Goal: Information Seeking & Learning: Compare options

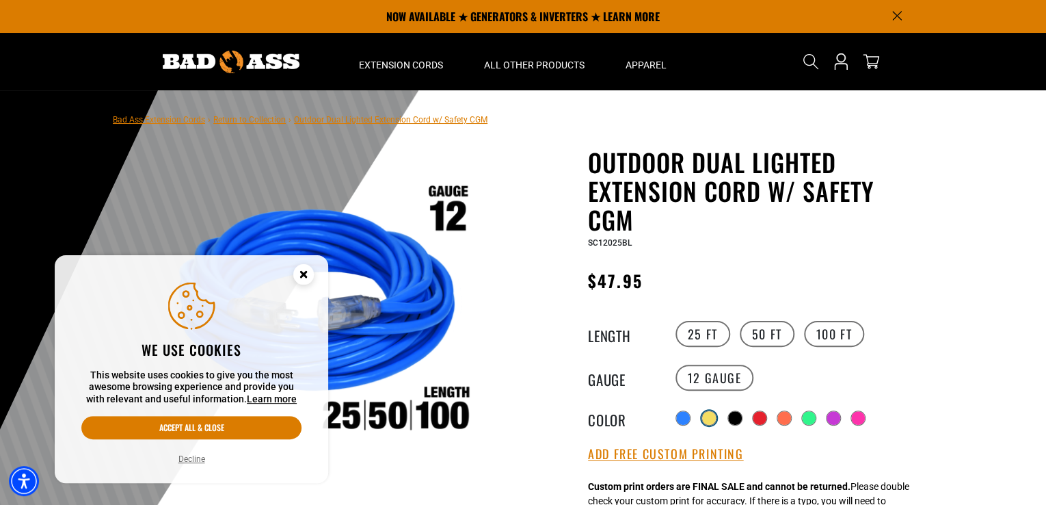
click at [713, 414] on div at bounding box center [709, 418] width 14 height 14
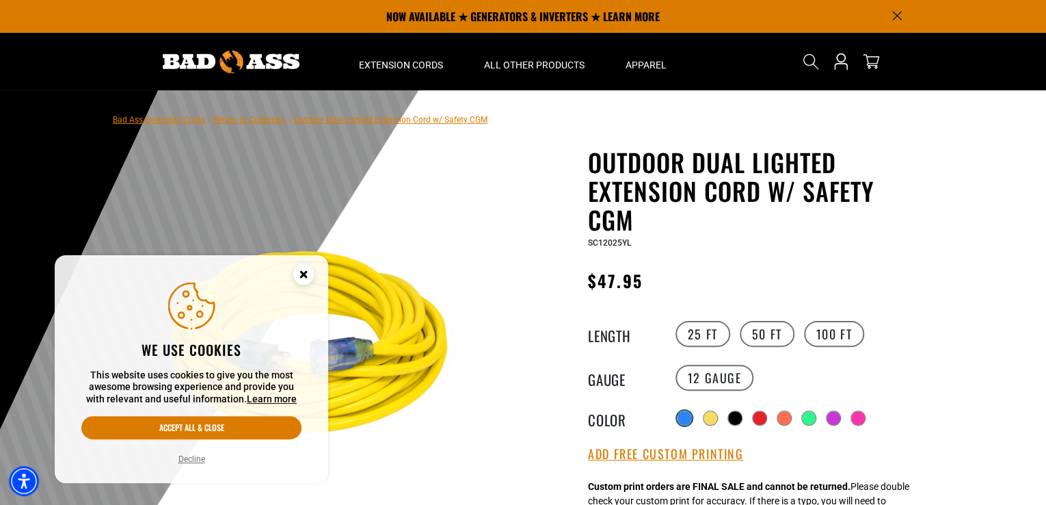
click at [684, 411] on div at bounding box center [685, 418] width 14 height 14
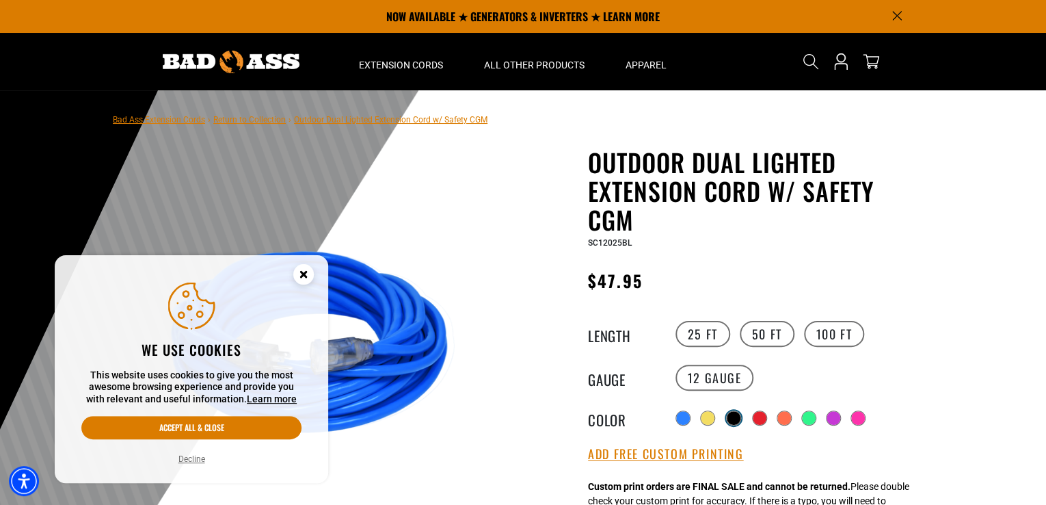
click at [732, 414] on div at bounding box center [734, 418] width 14 height 14
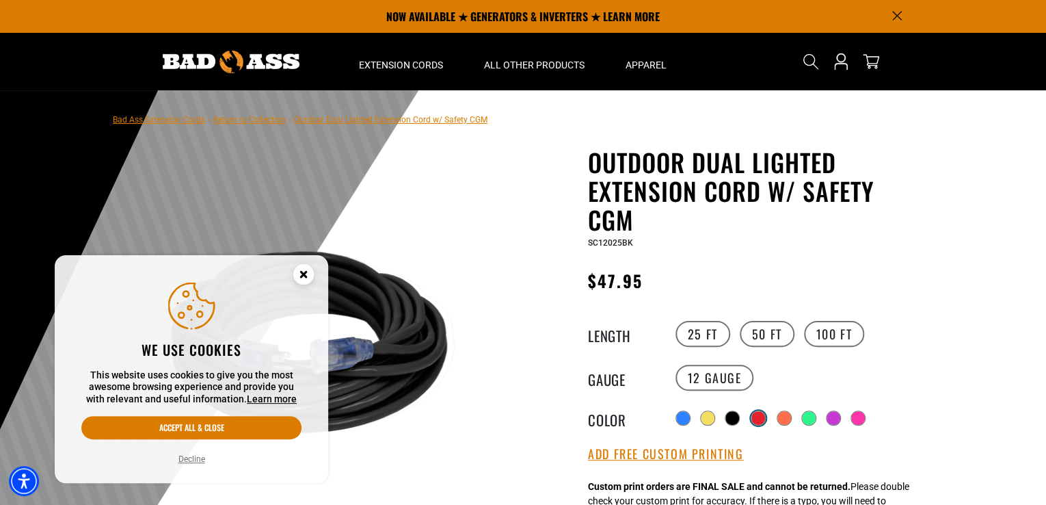
click at [764, 416] on div at bounding box center [758, 418] width 14 height 14
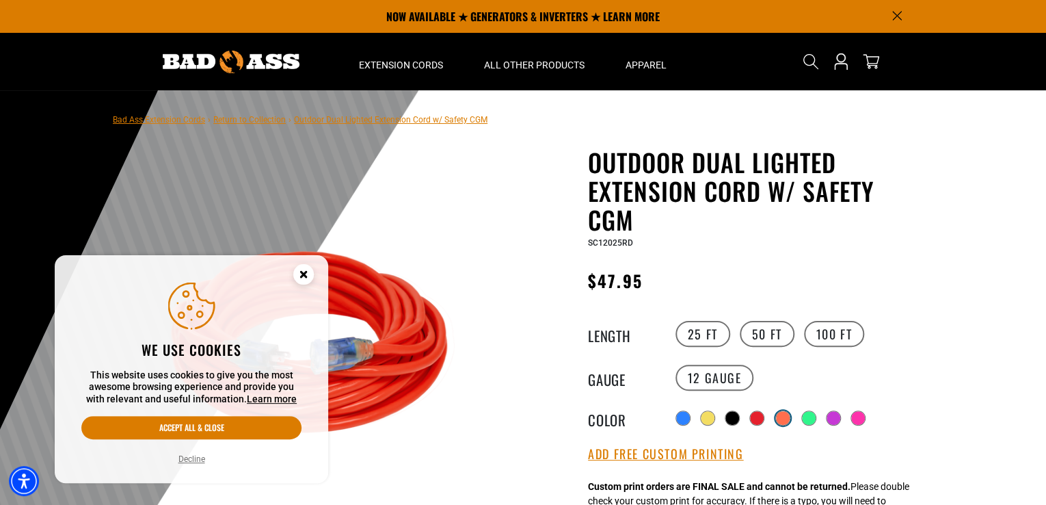
click at [782, 416] on div at bounding box center [783, 418] width 14 height 14
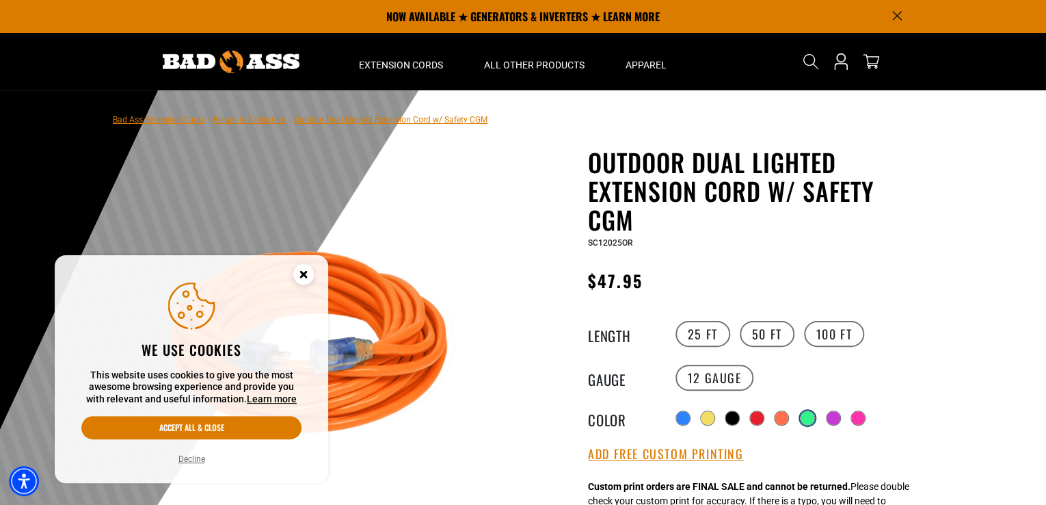
click at [812, 416] on div at bounding box center [808, 418] width 14 height 14
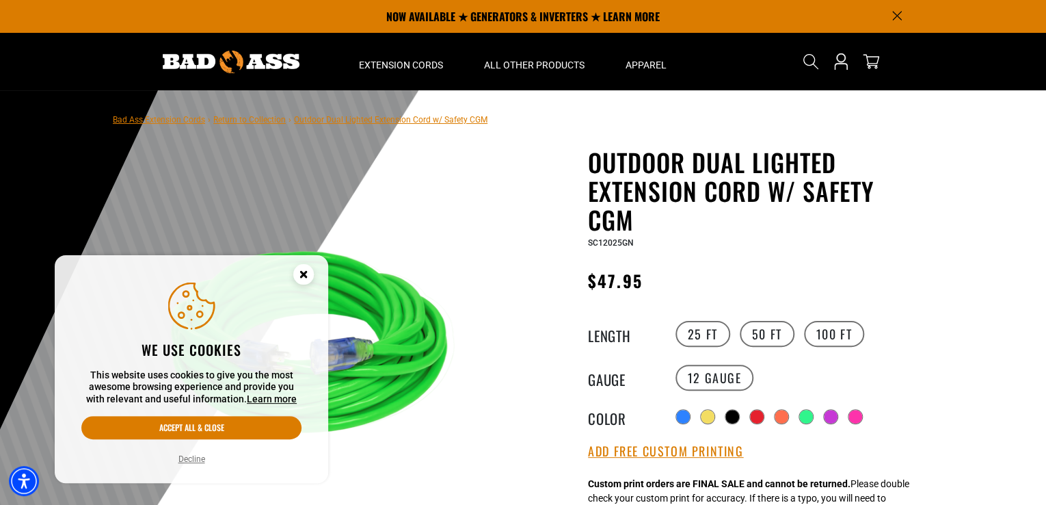
drag, startPoint x: 831, startPoint y: 414, endPoint x: 870, endPoint y: 414, distance: 38.3
click at [833, 414] on div at bounding box center [831, 417] width 14 height 14
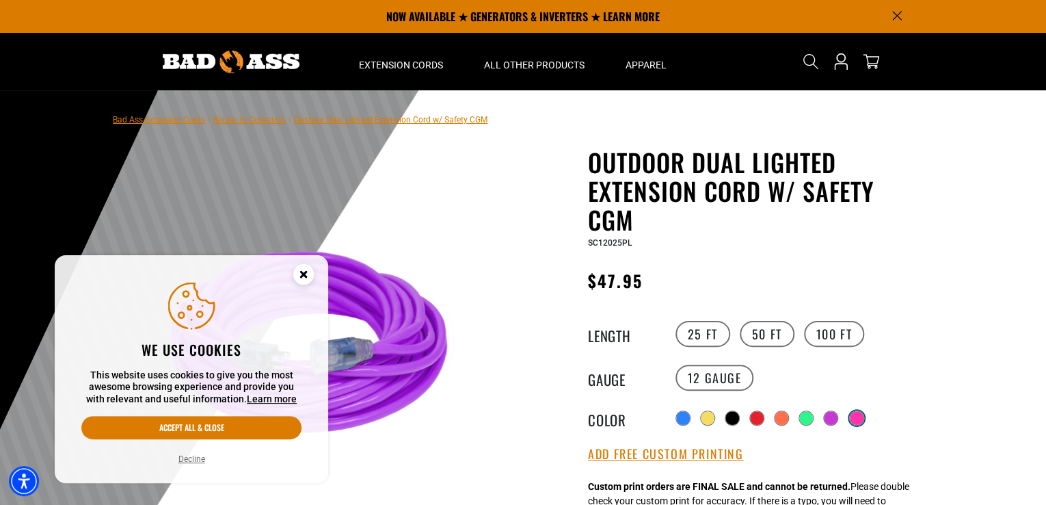
click at [864, 414] on div at bounding box center [857, 418] width 14 height 14
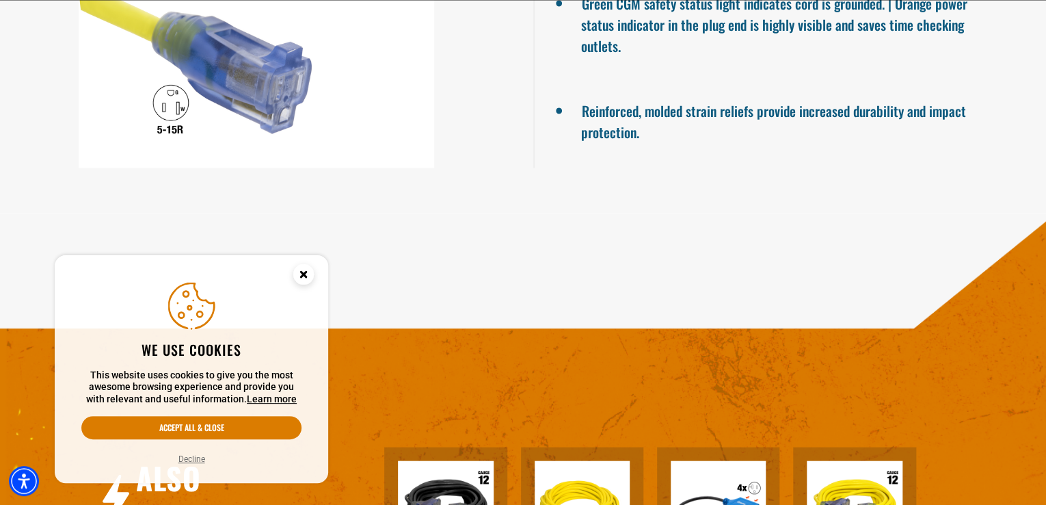
scroll to position [1299, 0]
